Goal: Task Accomplishment & Management: Manage account settings

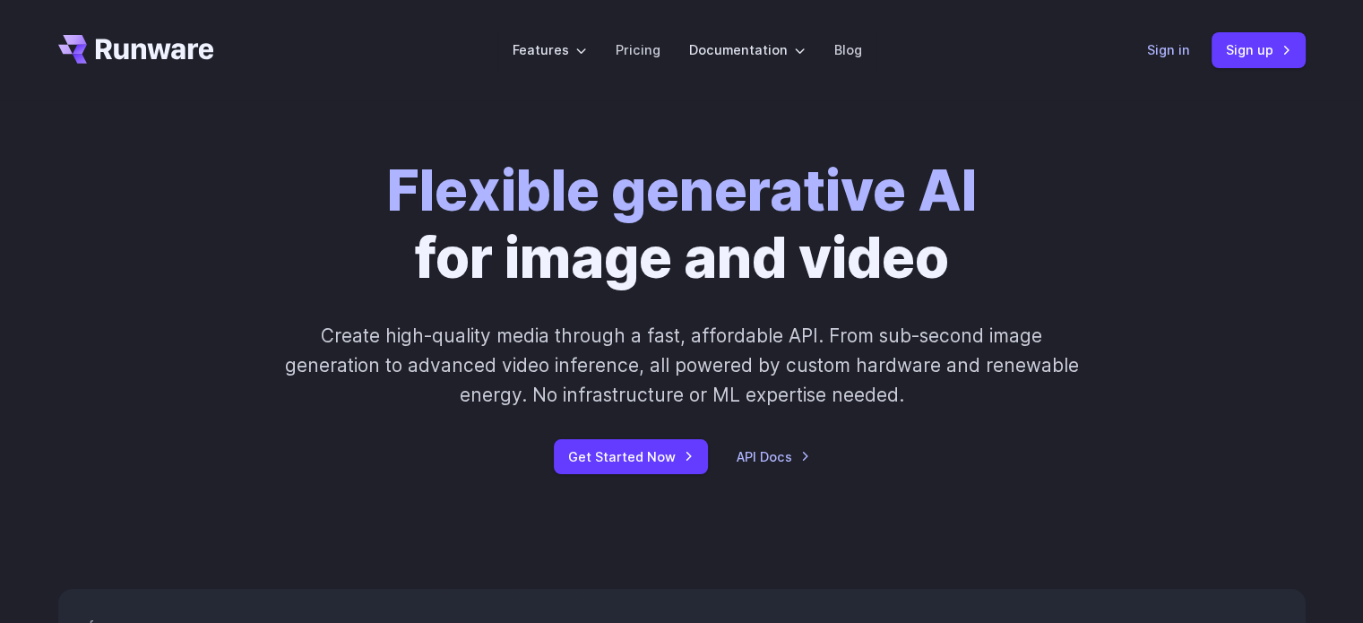
click at [1155, 44] on link "Sign in" at bounding box center [1168, 49] width 43 height 21
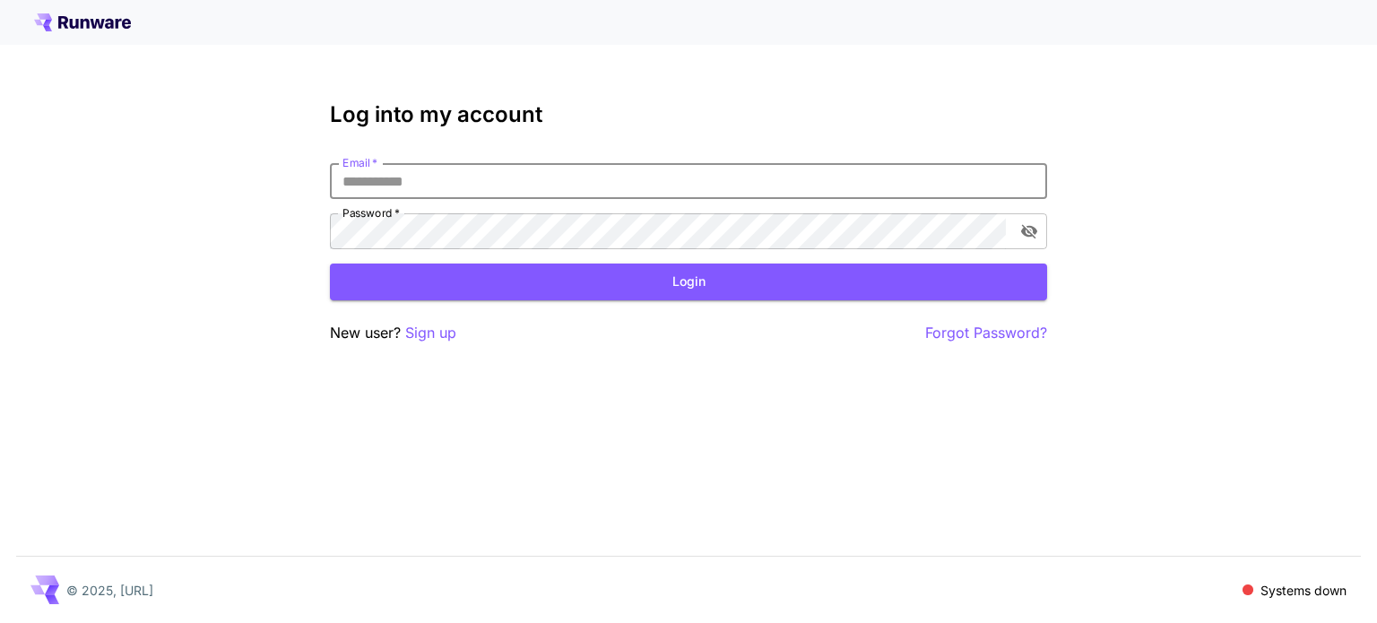
click at [768, 177] on input "Email   *" at bounding box center [688, 181] width 717 height 36
type input "**********"
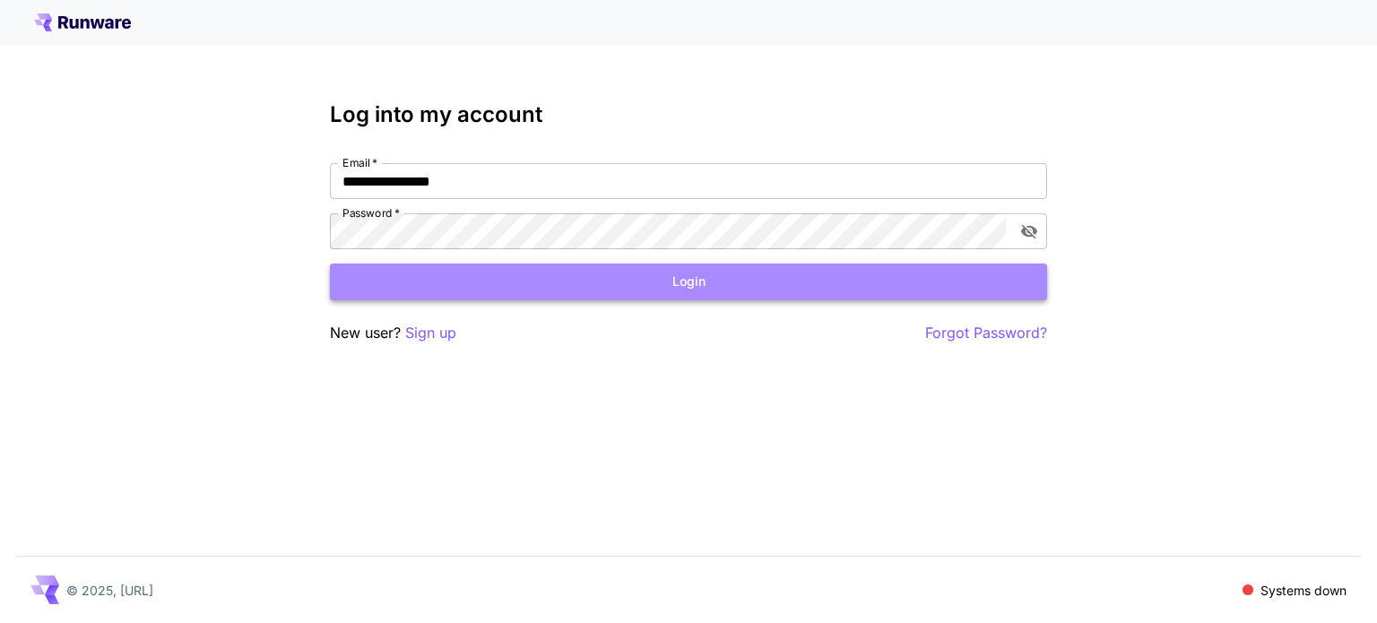
click at [585, 279] on button "Login" at bounding box center [688, 282] width 717 height 37
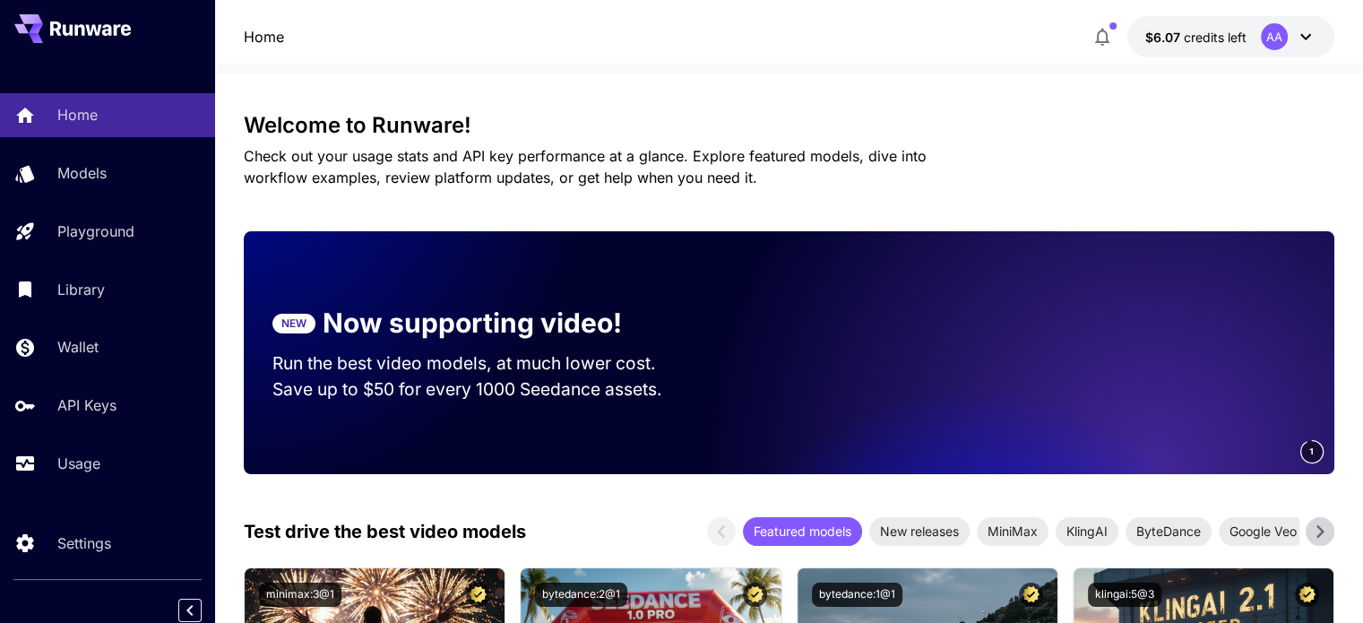
click at [1308, 34] on icon at bounding box center [1306, 37] width 22 height 22
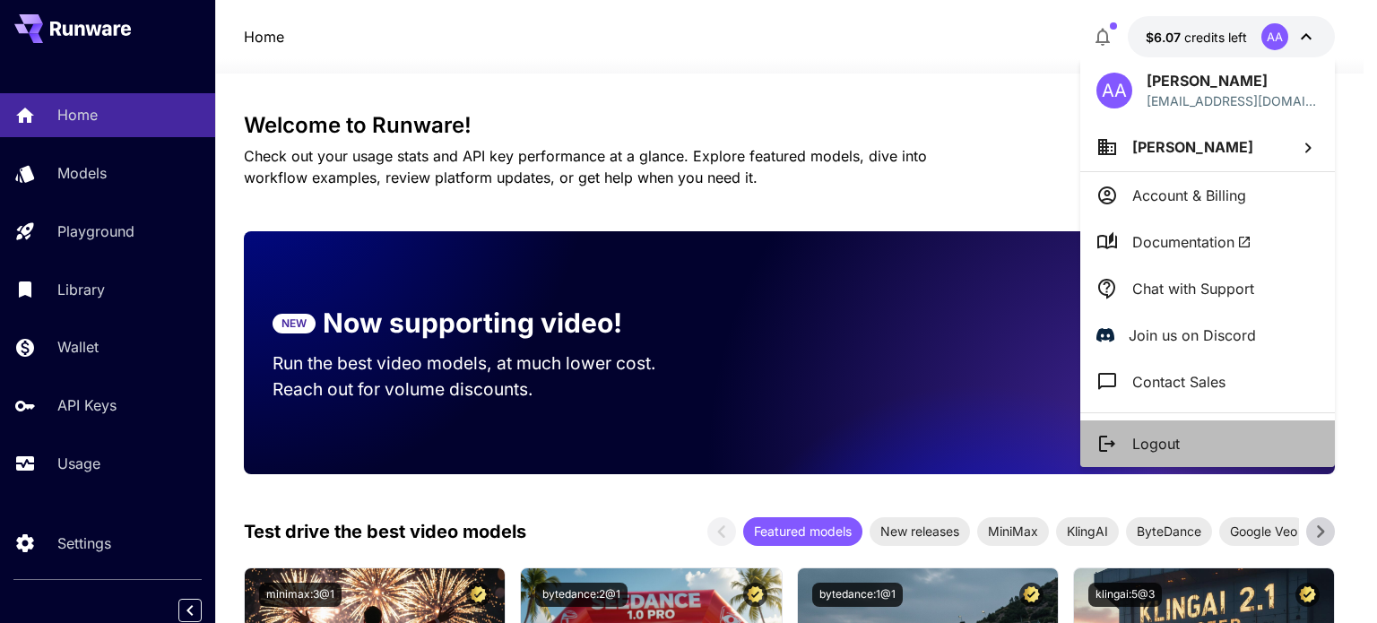
click at [1143, 452] on p "Logout" at bounding box center [1156, 444] width 48 height 22
